Goal: Task Accomplishment & Management: Complete application form

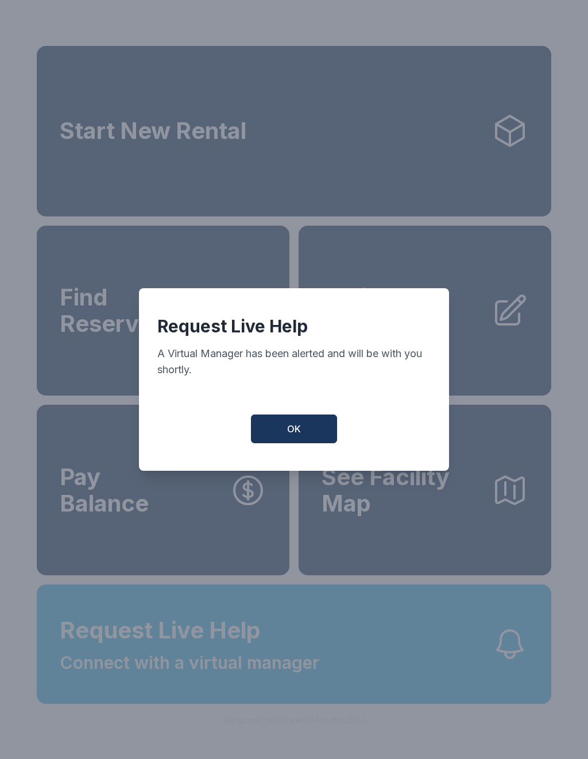
click at [288, 434] on span "OK" at bounding box center [294, 429] width 14 height 14
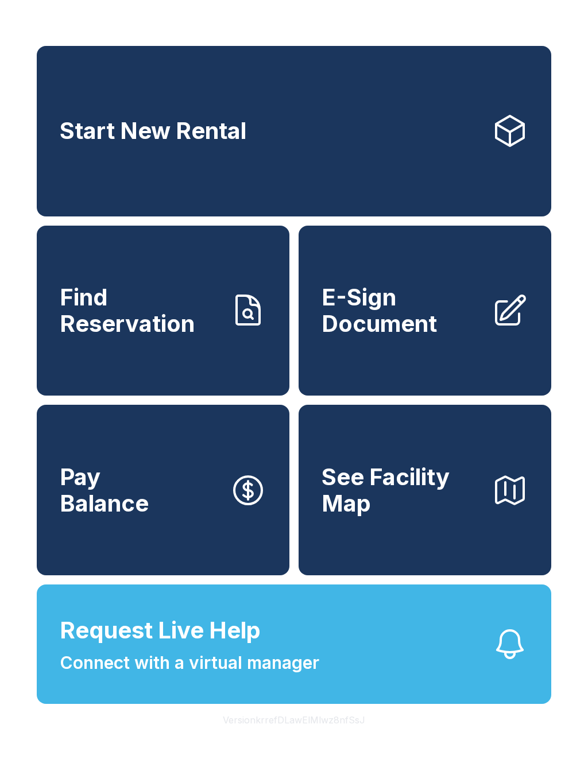
click at [412, 295] on link "E-Sign Document" at bounding box center [425, 311] width 253 height 171
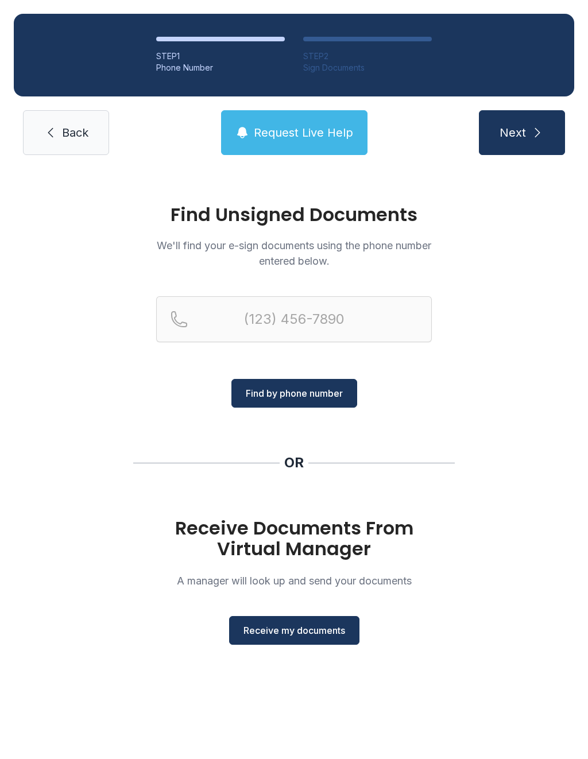
click at [326, 623] on button "Receive my documents" at bounding box center [294, 630] width 130 height 29
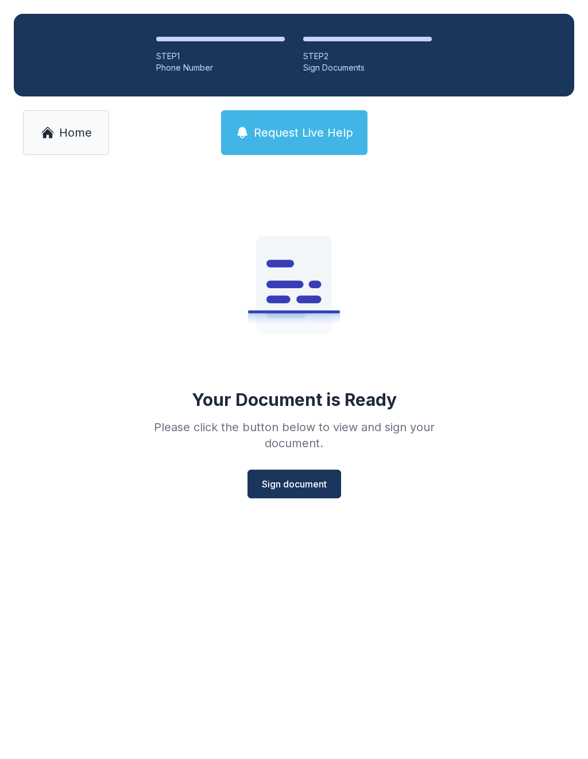
click at [317, 489] on span "Sign document" at bounding box center [294, 484] width 65 height 14
click at [298, 497] on button "Sign document" at bounding box center [294, 484] width 94 height 29
click at [58, 123] on link "Home" at bounding box center [66, 132] width 86 height 45
